Goal: Information Seeking & Learning: Learn about a topic

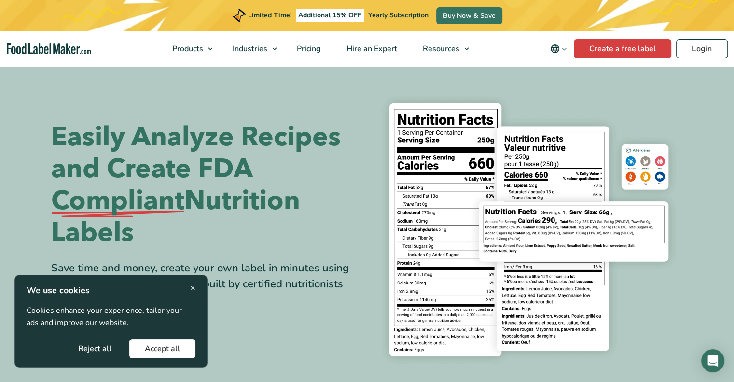
click at [183, 344] on button "Accept all" at bounding box center [162, 348] width 66 height 19
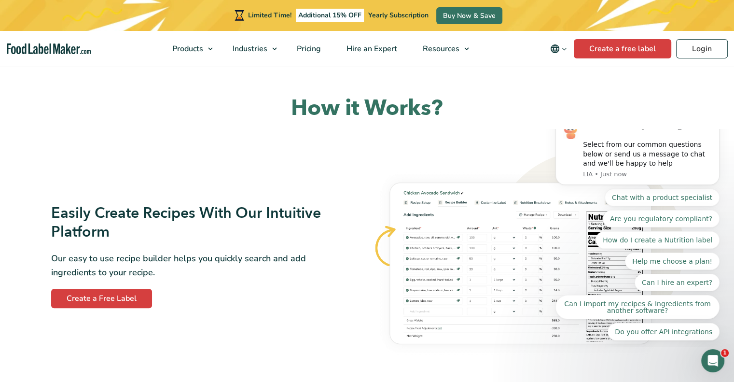
scroll to position [86, 0]
